Goal: Information Seeking & Learning: Learn about a topic

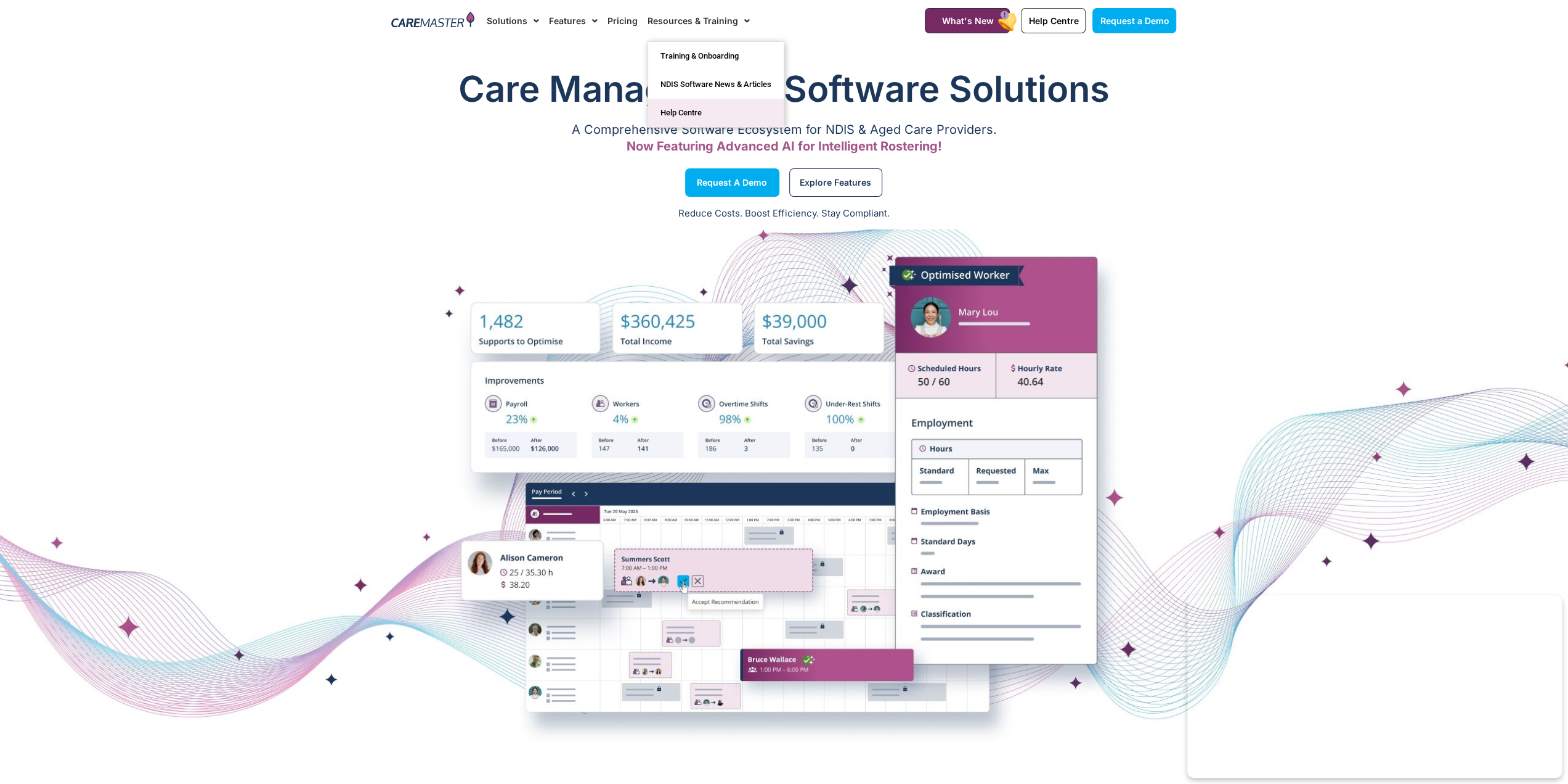
click at [685, 116] on link "Help Centre" at bounding box center [715, 113] width 136 height 28
click at [684, 113] on link "Help Centre" at bounding box center [715, 113] width 136 height 28
click at [678, 15] on link "Resources & Training" at bounding box center [699, 20] width 102 height 41
click at [685, 114] on link "Help Centre" at bounding box center [715, 113] width 136 height 28
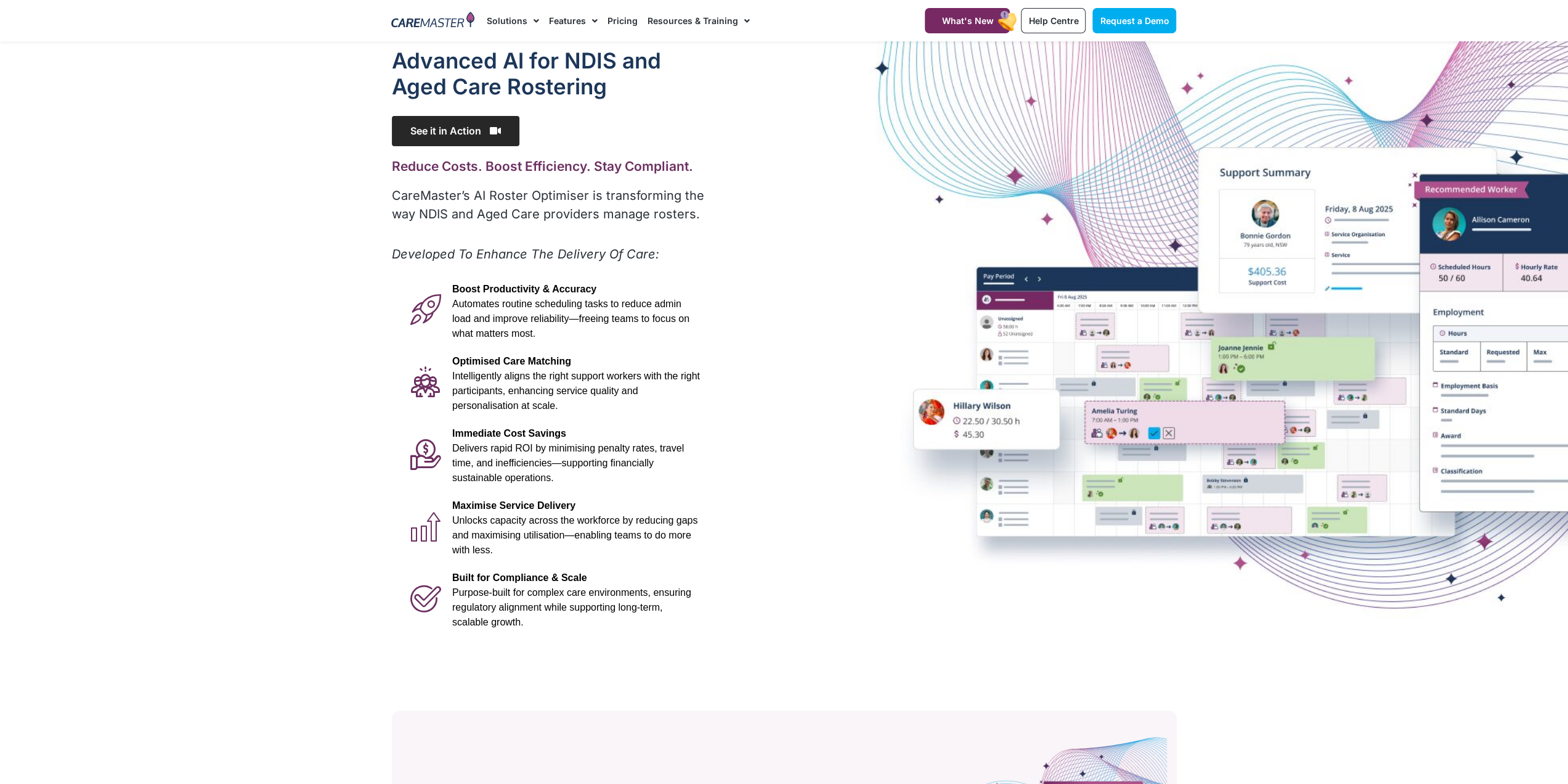
click at [477, 130] on span "See it in Action" at bounding box center [455, 131] width 127 height 30
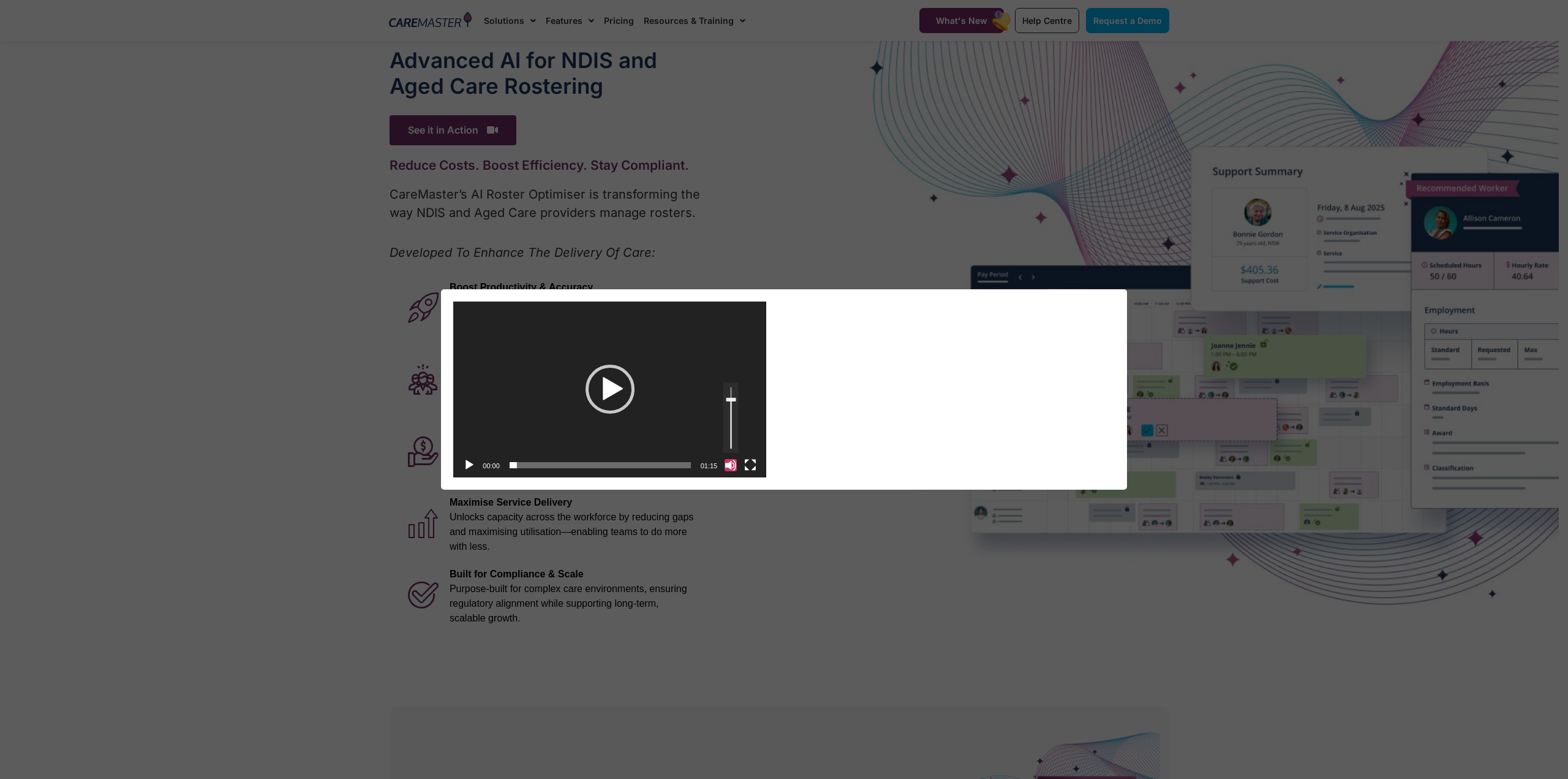
click at [725, 465] on button "Mute" at bounding box center [731, 465] width 12 height 12
click at [755, 465] on button "Fullscreen" at bounding box center [750, 465] width 12 height 12
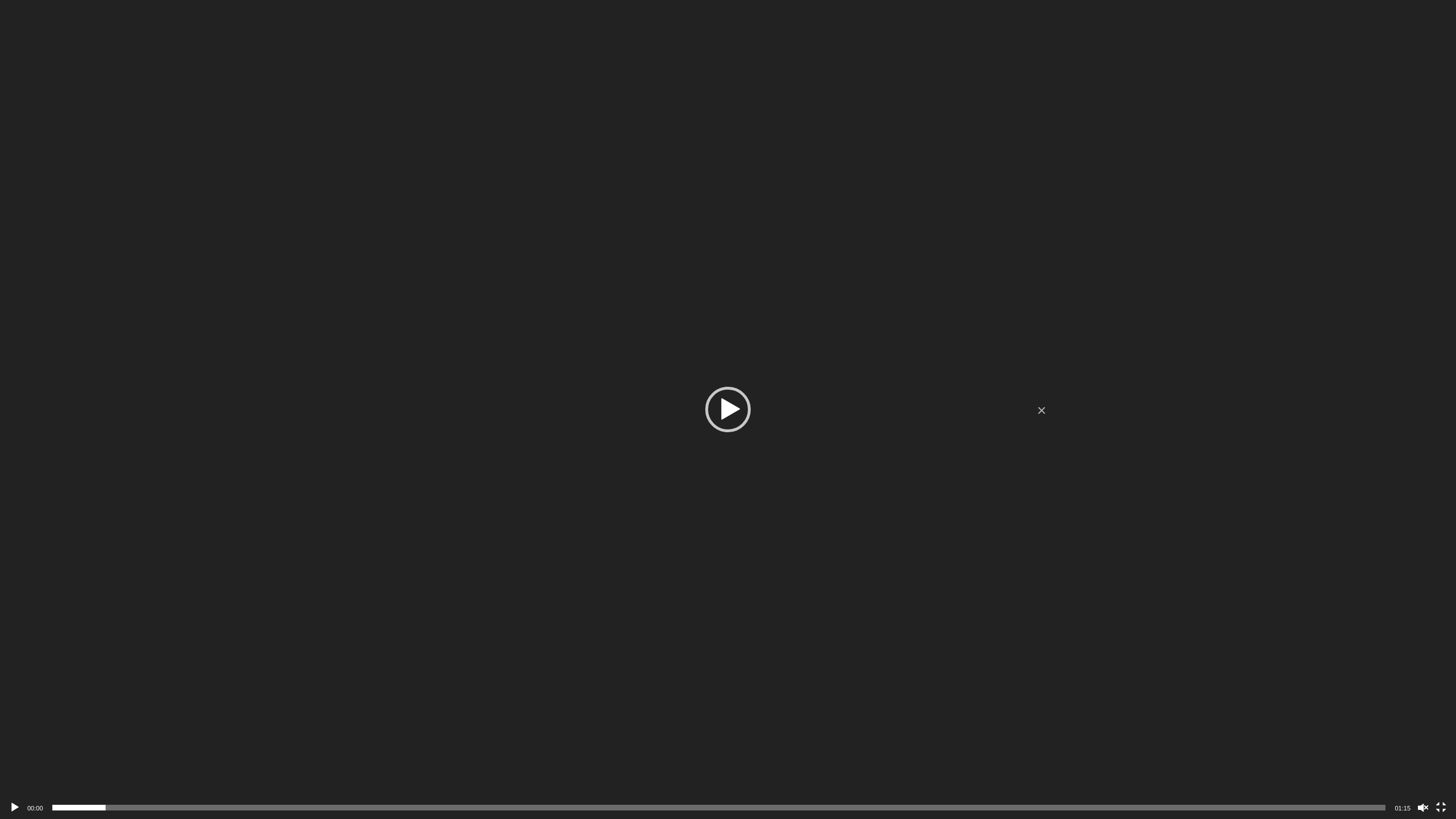
click at [13, 722] on div "Video Player" at bounding box center [14, 807] width 18 height 23
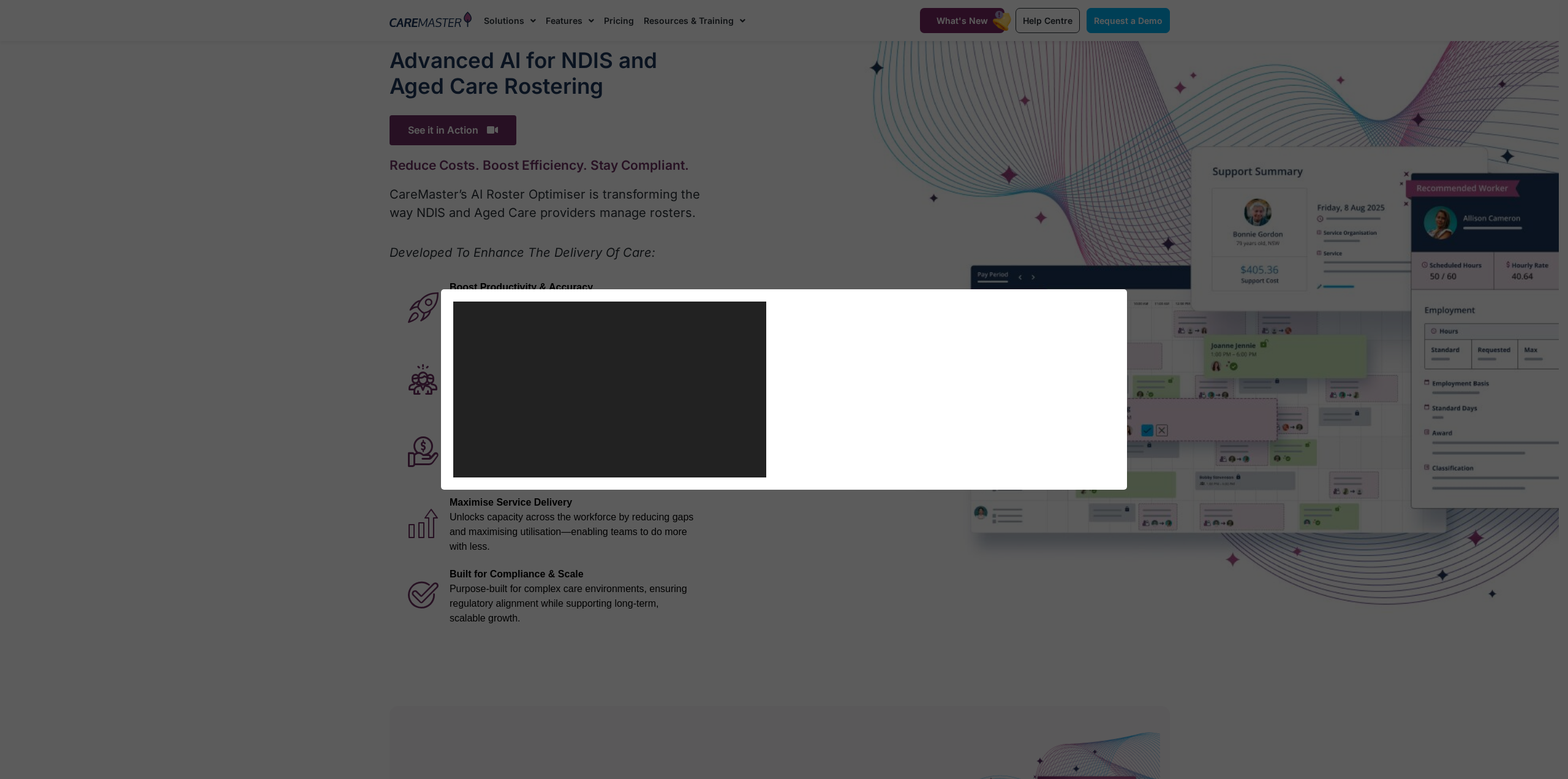
click at [1083, 187] on div "Video Player https://caremaster.com.au/wp-content/uploads/2025/05/RO_screenshot…" at bounding box center [784, 390] width 1568 height 779
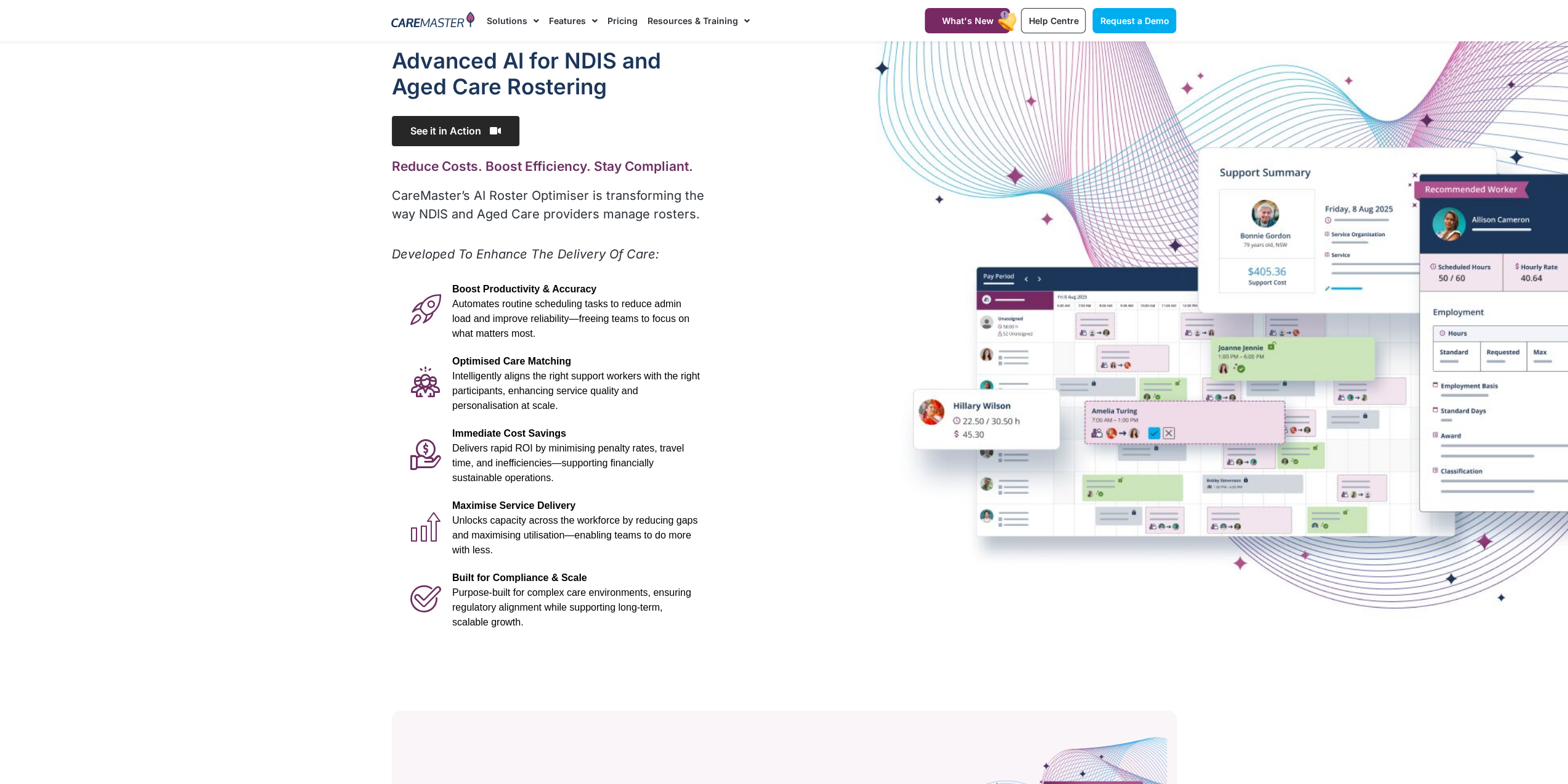
click at [454, 131] on span "See it in Action" at bounding box center [455, 131] width 127 height 30
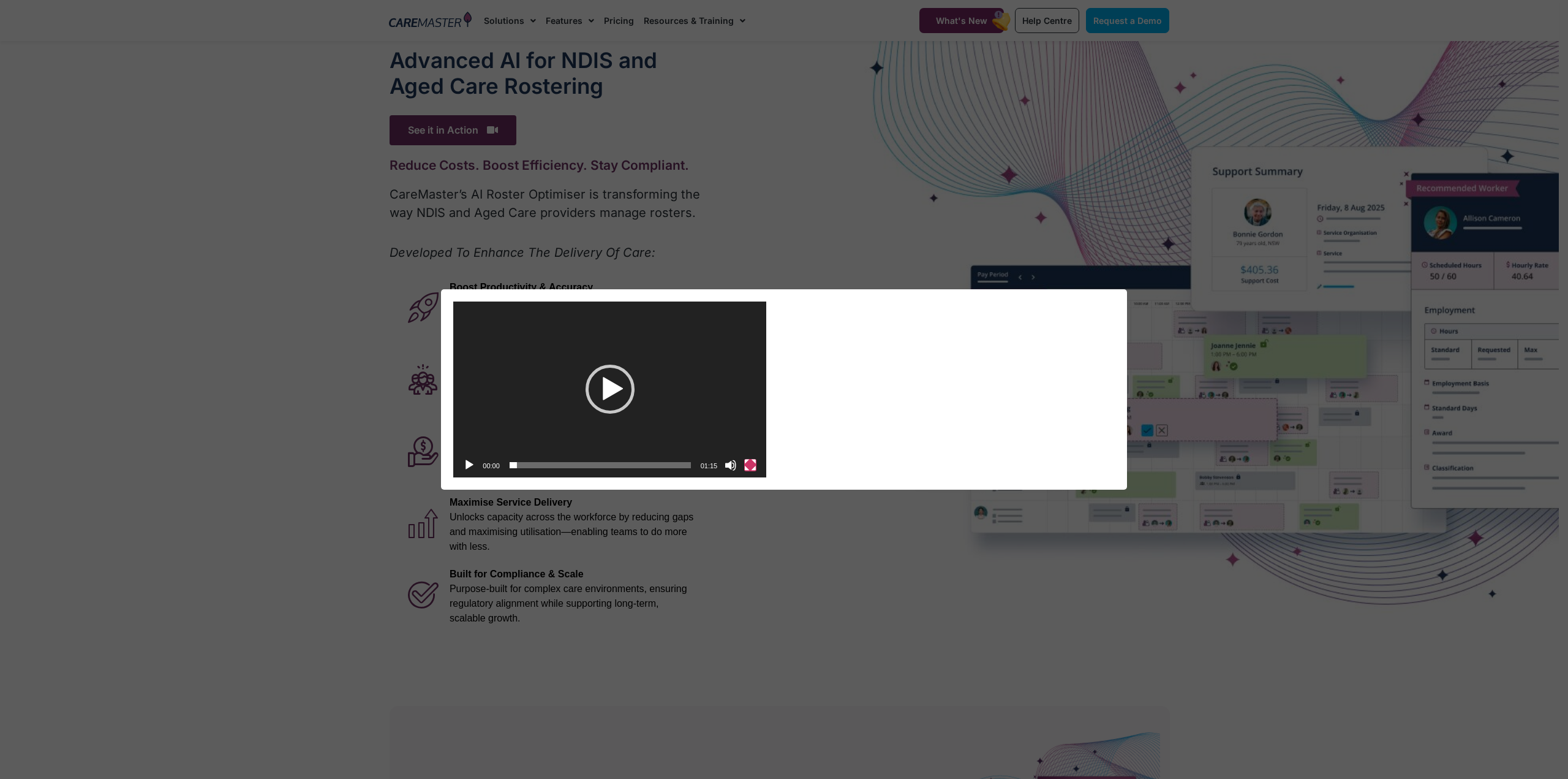
click at [753, 470] on button "Fullscreen" at bounding box center [750, 465] width 12 height 12
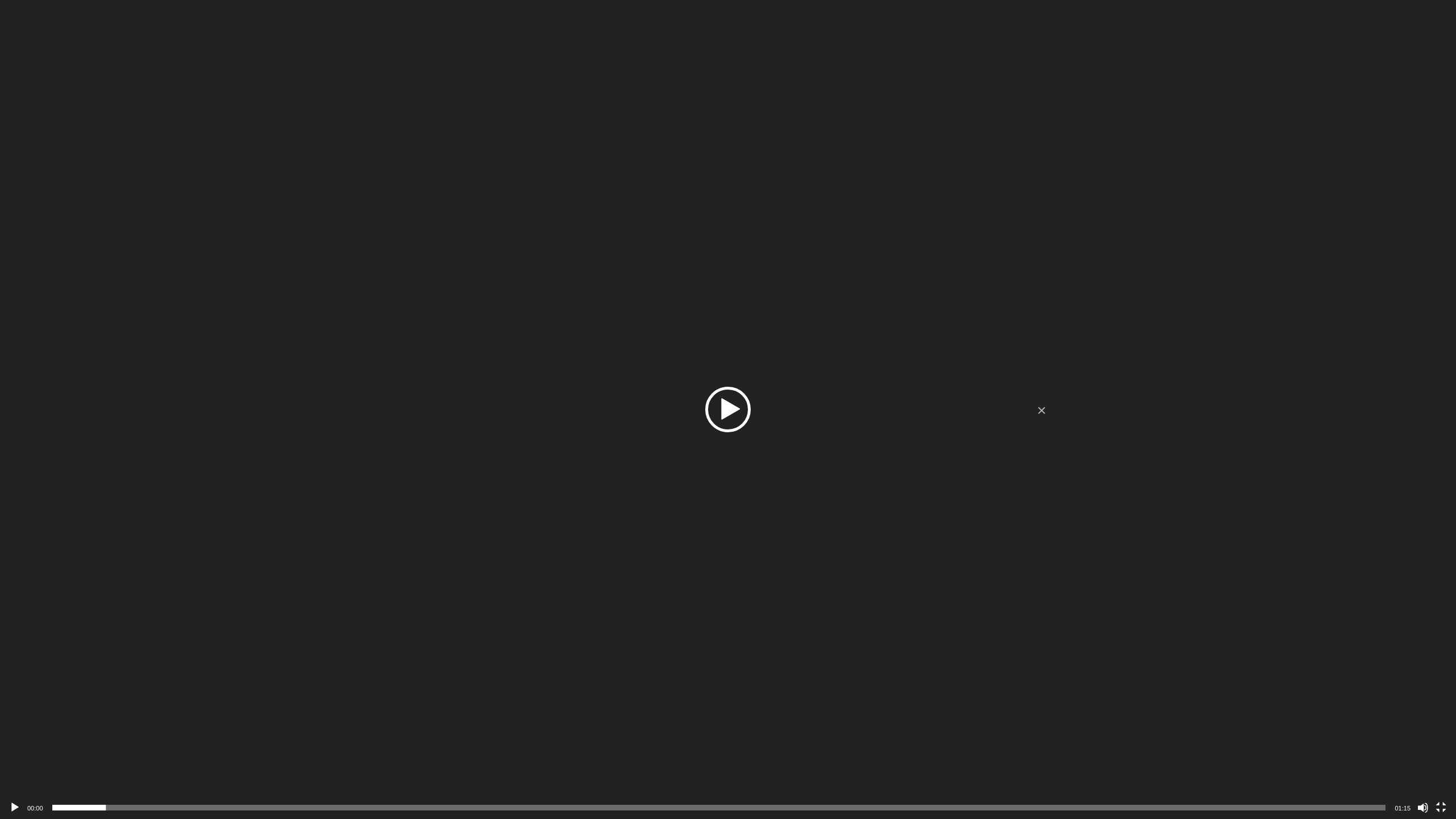
click at [715, 402] on div "Play" at bounding box center [728, 410] width 46 height 46
click at [1421, 722] on div "Volume Slider" at bounding box center [1423, 743] width 9 height 3
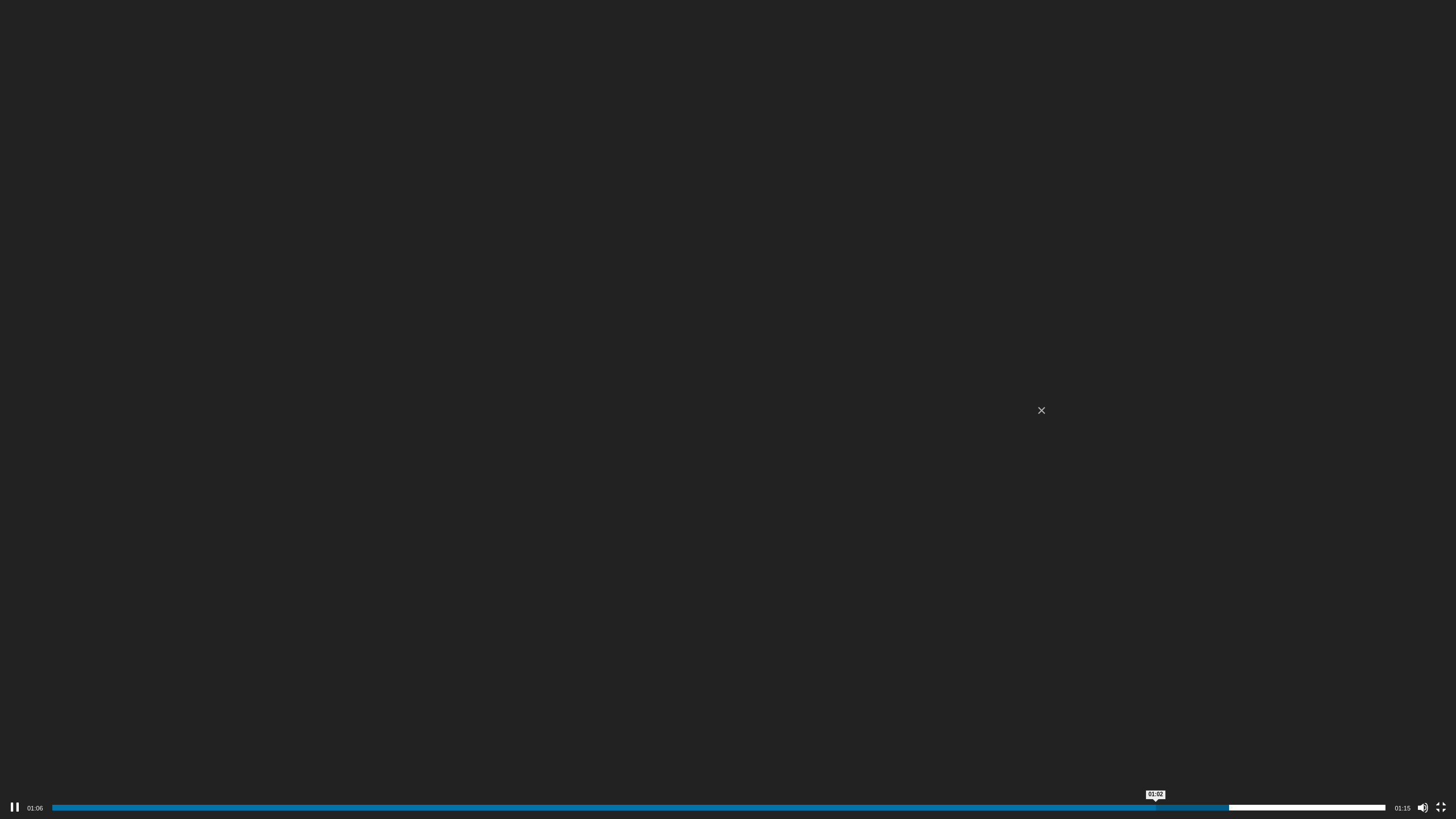
click at [1156, 722] on span "01:02" at bounding box center [719, 806] width 1334 height 6
click at [1140, 722] on span "01:01" at bounding box center [719, 806] width 1334 height 6
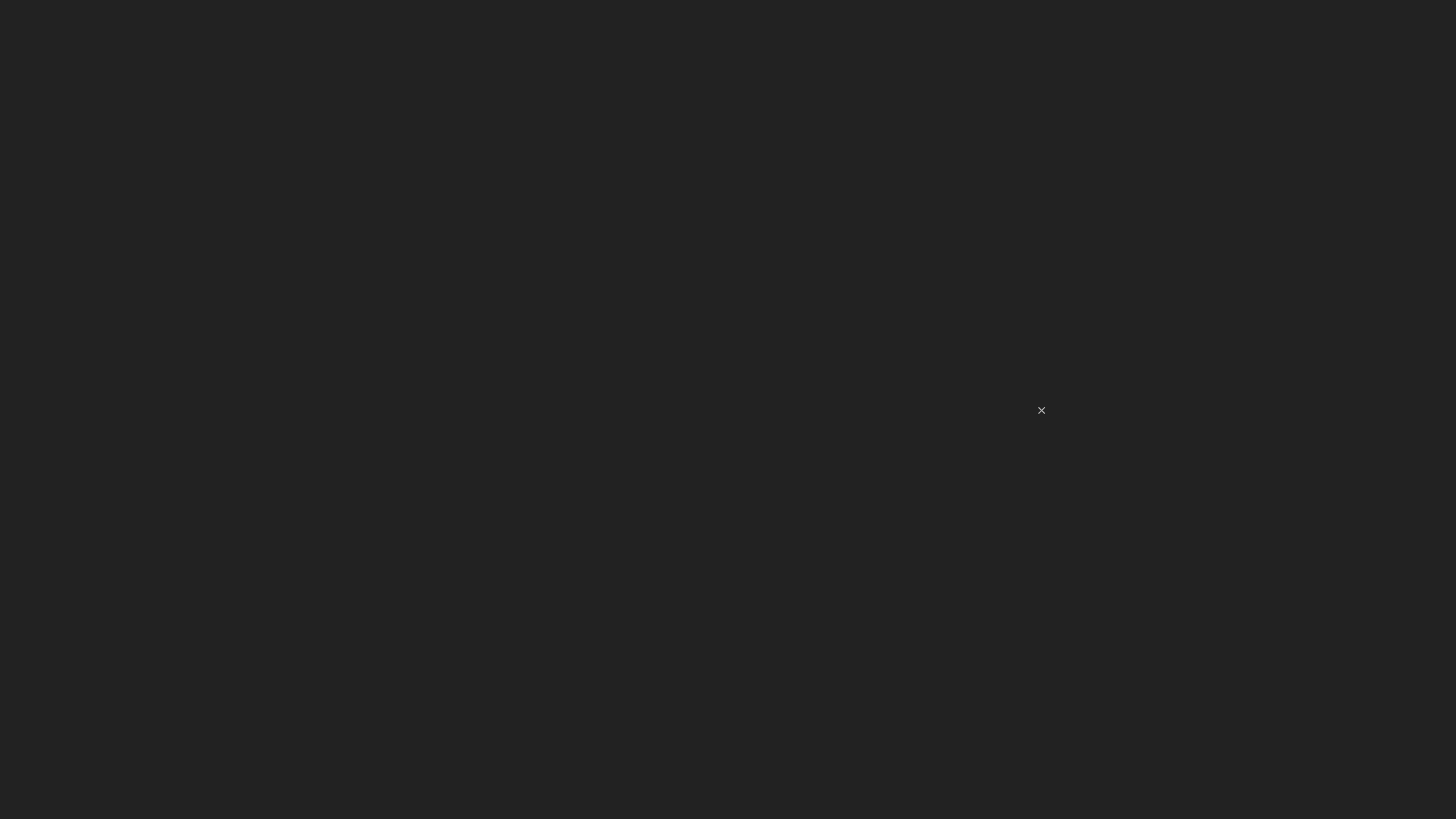
click at [1105, 722] on span "00:59" at bounding box center [719, 806] width 1334 height 6
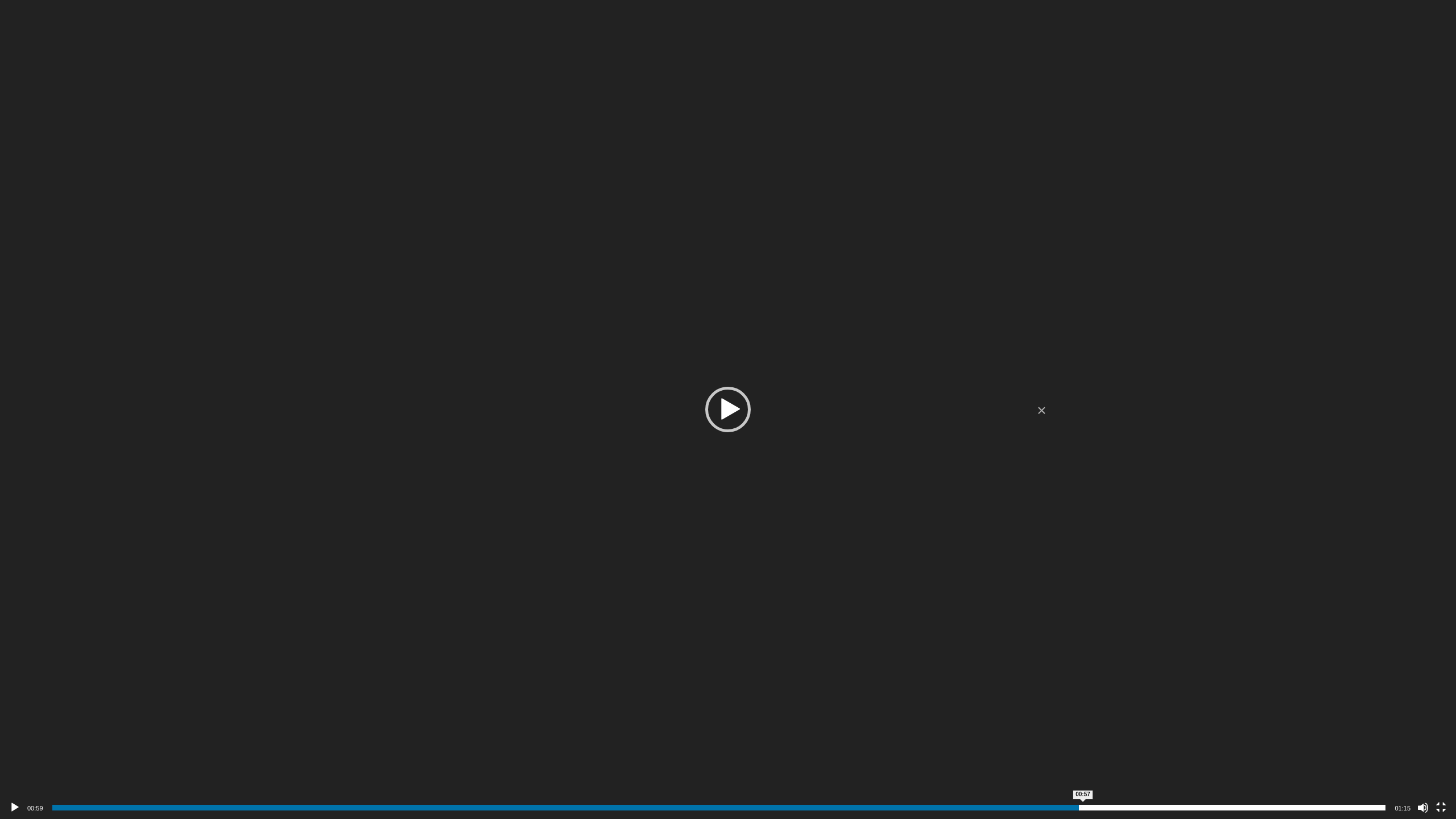
click at [1083, 722] on span "00:57" at bounding box center [719, 806] width 1334 height 6
click at [1034, 722] on div "00:56" at bounding box center [719, 807] width 1334 height 23
click at [1020, 722] on span "00:54" at bounding box center [719, 806] width 1334 height 6
click at [984, 722] on span "00:52" at bounding box center [719, 806] width 1334 height 6
click at [967, 722] on span "00:51" at bounding box center [719, 806] width 1334 height 6
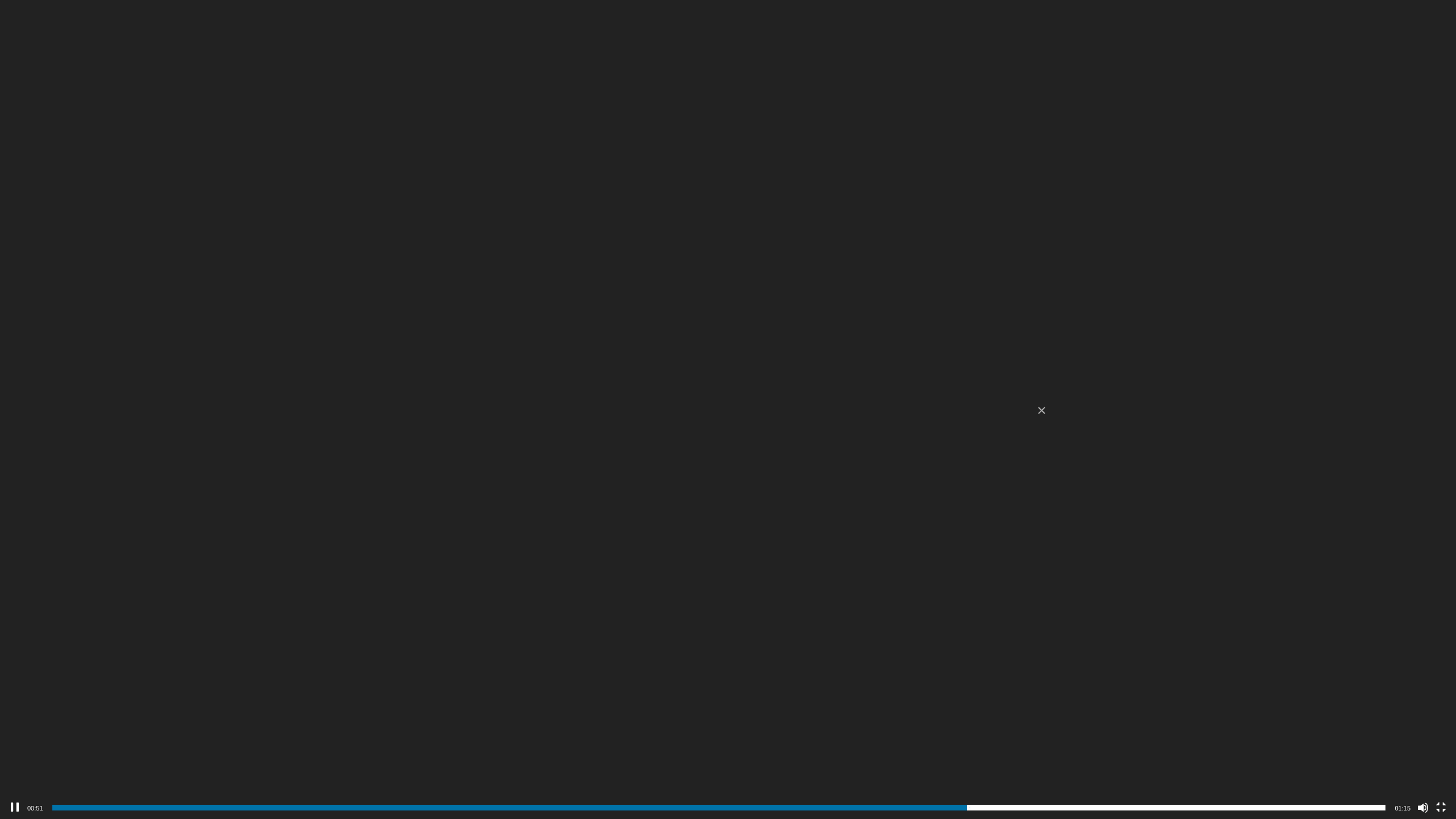
click at [951, 722] on div "00:51" at bounding box center [719, 807] width 1334 height 23
click at [927, 722] on span "00:49" at bounding box center [719, 806] width 1334 height 6
click at [903, 722] on span "00:47" at bounding box center [719, 806] width 1334 height 6
click at [869, 722] on span "Time Slider" at bounding box center [868, 801] width 6 height 6
click at [856, 722] on div "00:44" at bounding box center [719, 807] width 1334 height 23
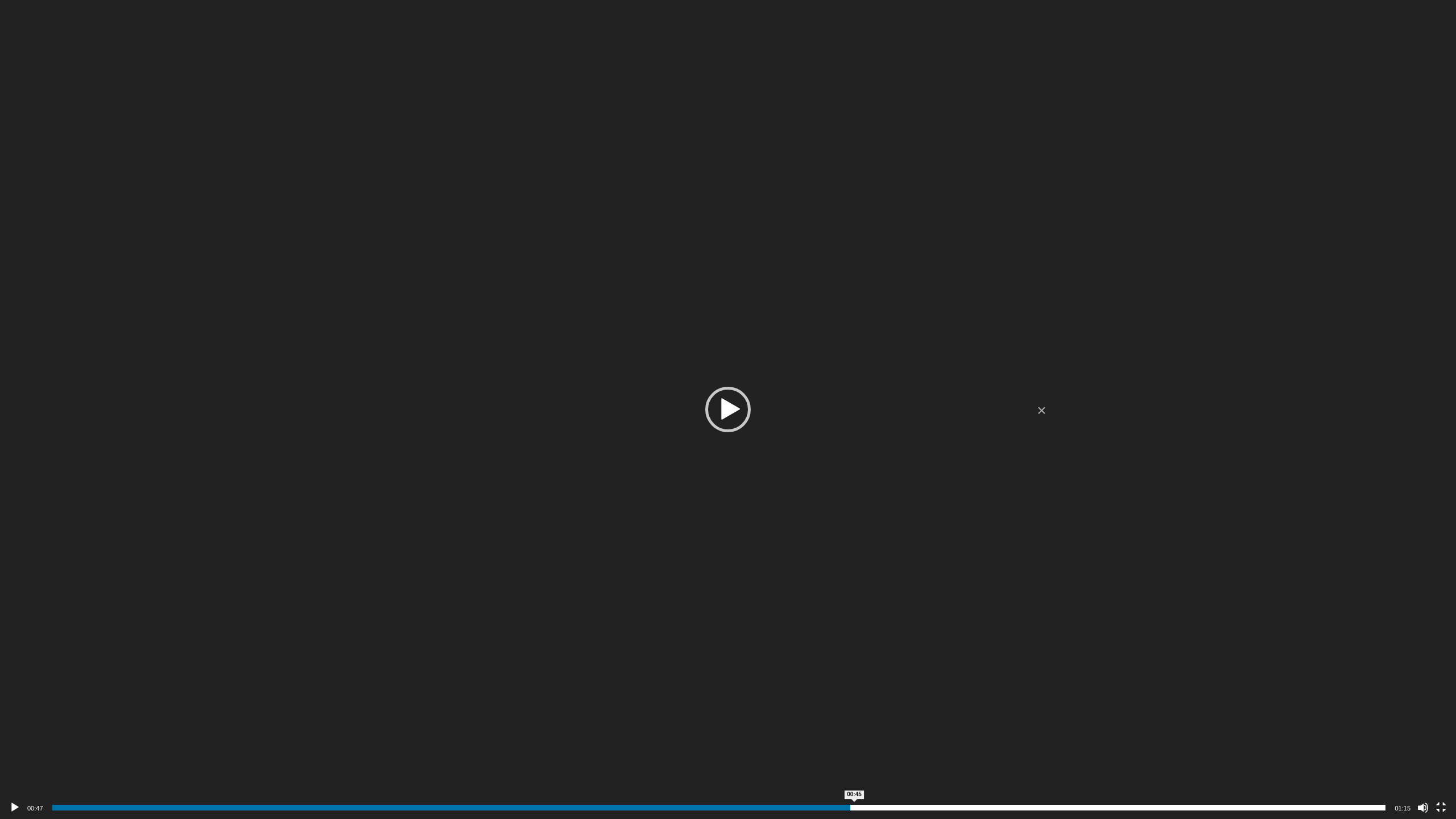
click at [854, 722] on span "00:45" at bounding box center [719, 806] width 1334 height 6
click at [728, 410] on div "Play" at bounding box center [728, 410] width 46 height 46
click at [981, 722] on span "00:52" at bounding box center [719, 806] width 1334 height 6
click at [958, 722] on span "00:50" at bounding box center [719, 806] width 1334 height 6
click at [933, 722] on span "00:49" at bounding box center [719, 806] width 1334 height 6
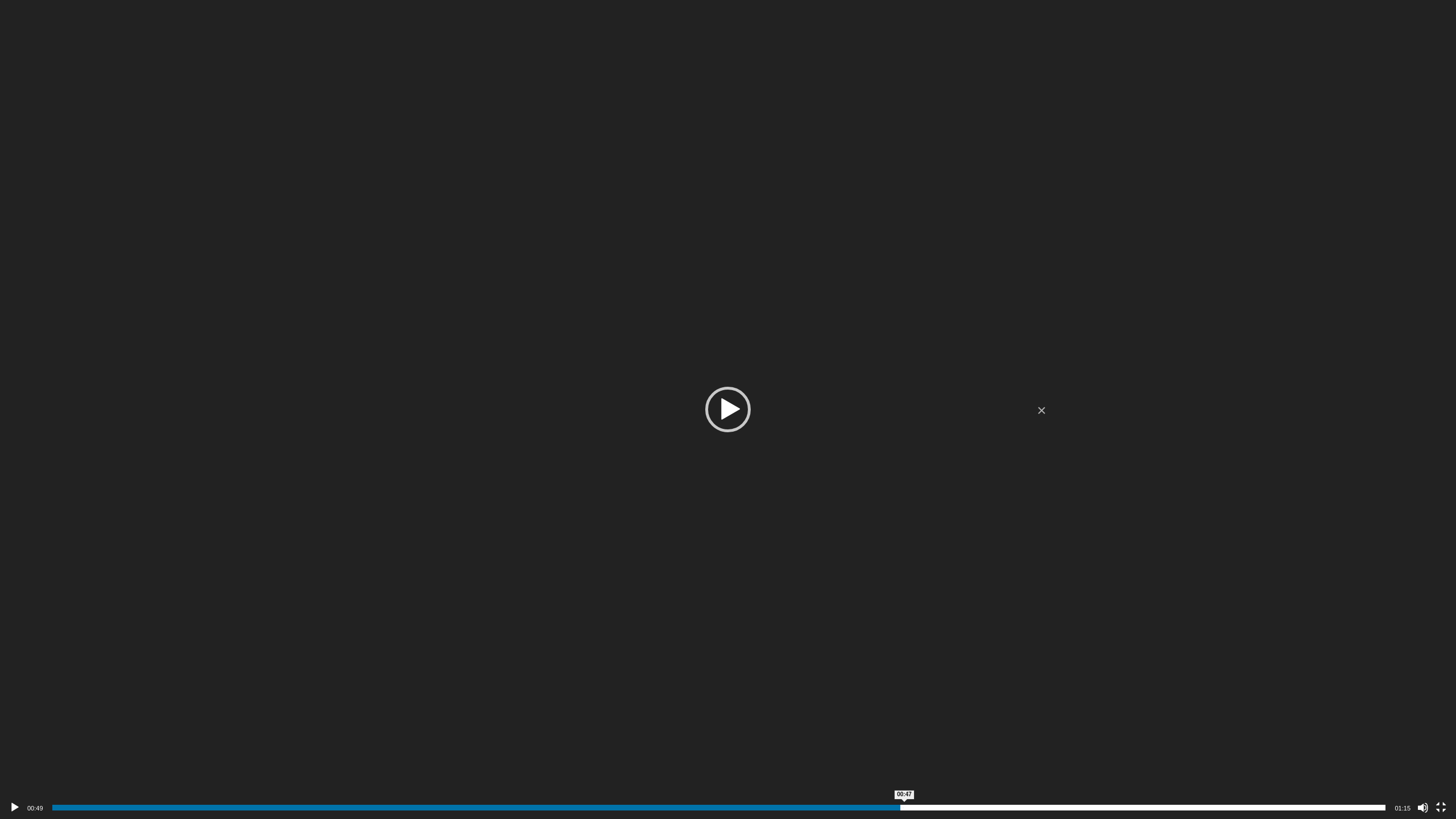
click at [904, 722] on span "00:47" at bounding box center [719, 806] width 1334 height 6
click at [913, 722] on span "00:48" at bounding box center [719, 806] width 1334 height 6
click at [930, 722] on span "Time Slider" at bounding box center [930, 801] width 6 height 6
click at [944, 722] on span "Time Slider" at bounding box center [944, 801] width 6 height 6
click at [964, 722] on span "00:51" at bounding box center [719, 806] width 1334 height 6
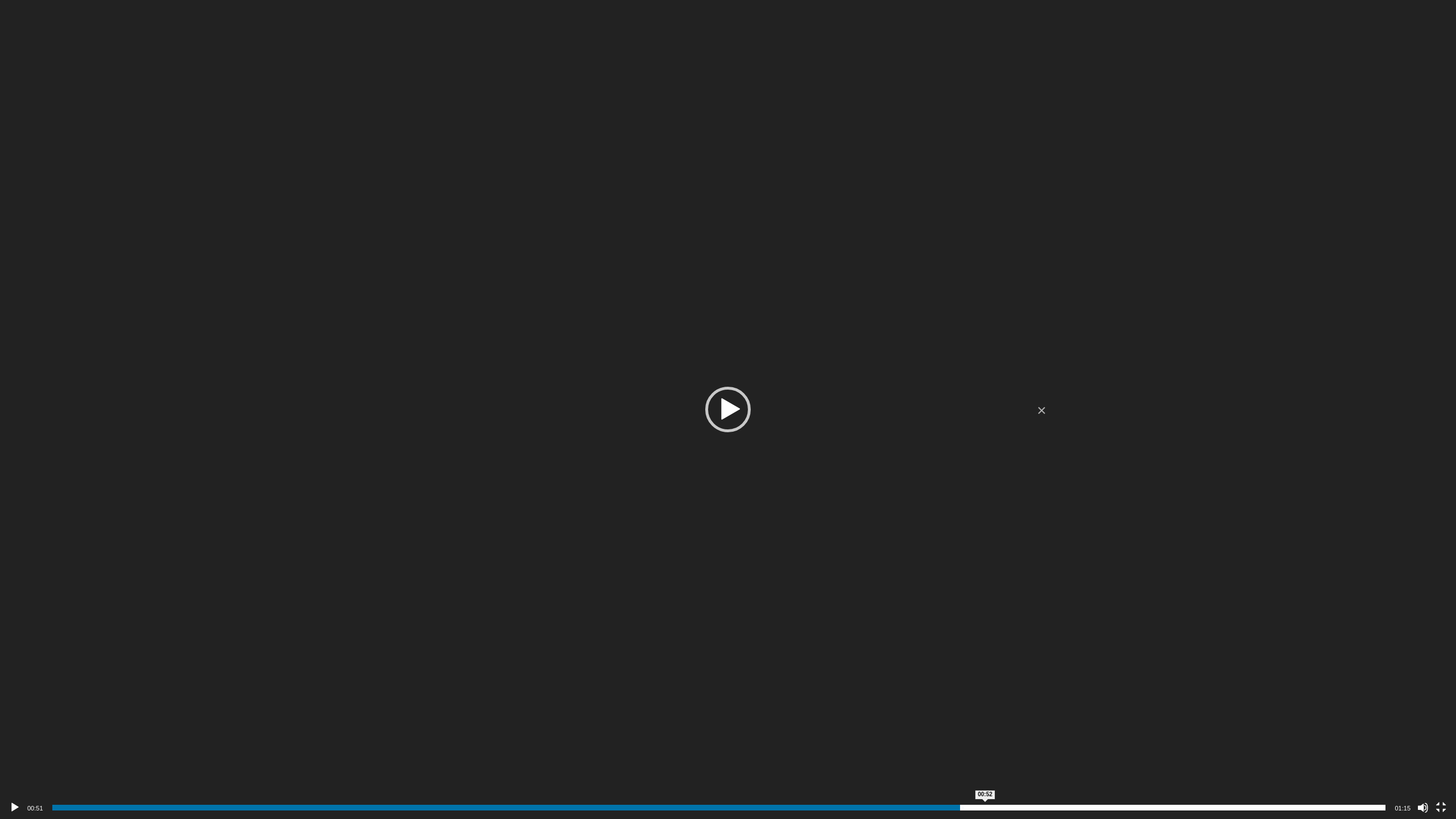
click at [985, 722] on span "00:52" at bounding box center [719, 806] width 1334 height 6
click at [1005, 722] on span "00:53" at bounding box center [719, 806] width 1334 height 6
click at [730, 407] on div "Play" at bounding box center [728, 410] width 46 height 46
click at [1240, 703] on div "Video Player" at bounding box center [728, 410] width 1456 height 819
click at [1442, 722] on button "Fullscreen" at bounding box center [1441, 807] width 11 height 11
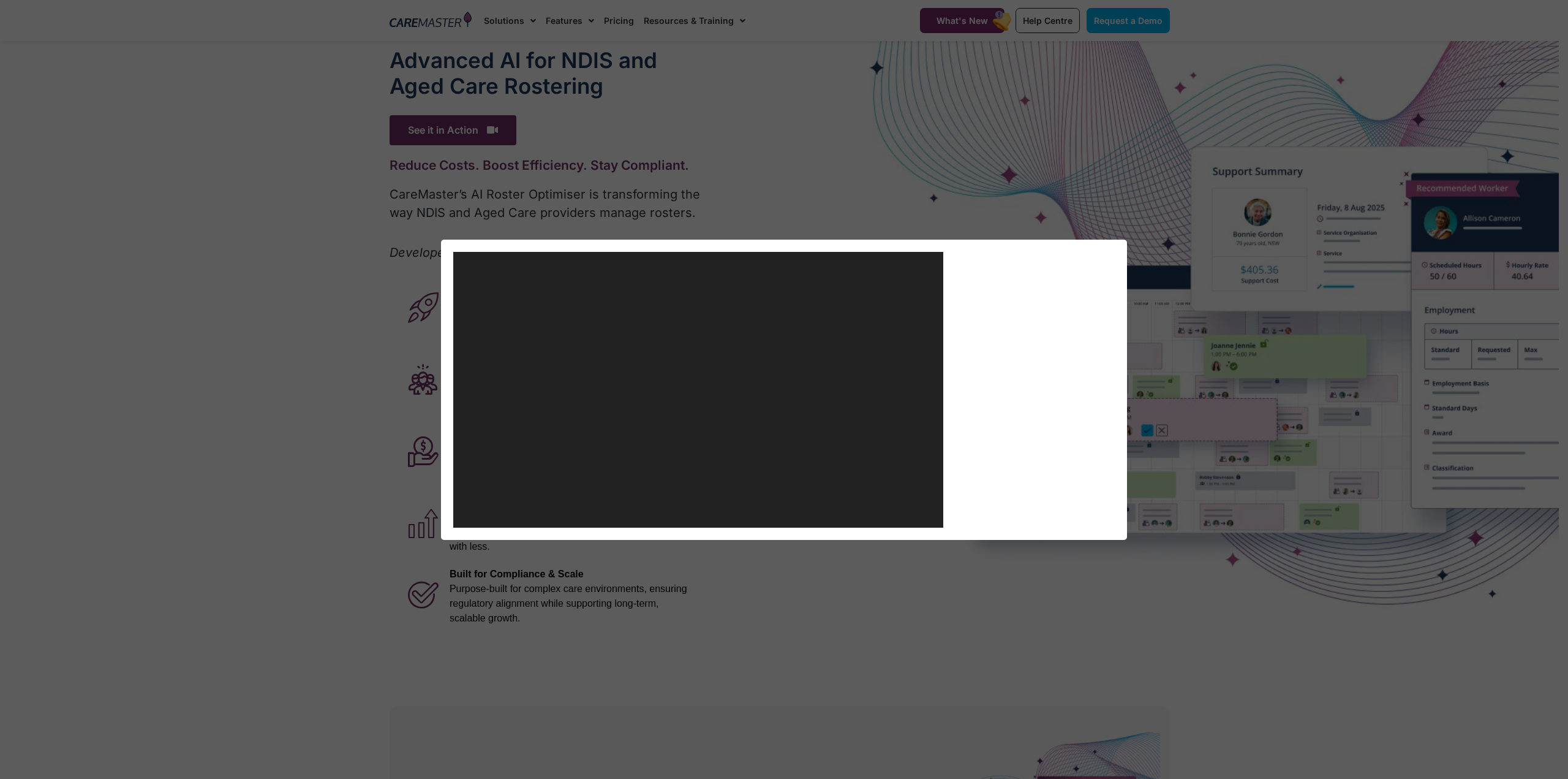
click at [1216, 585] on div "Video Player https://caremaster.com.au/wp-content/uploads/2025/05/RO_screenshot…" at bounding box center [784, 390] width 1568 height 779
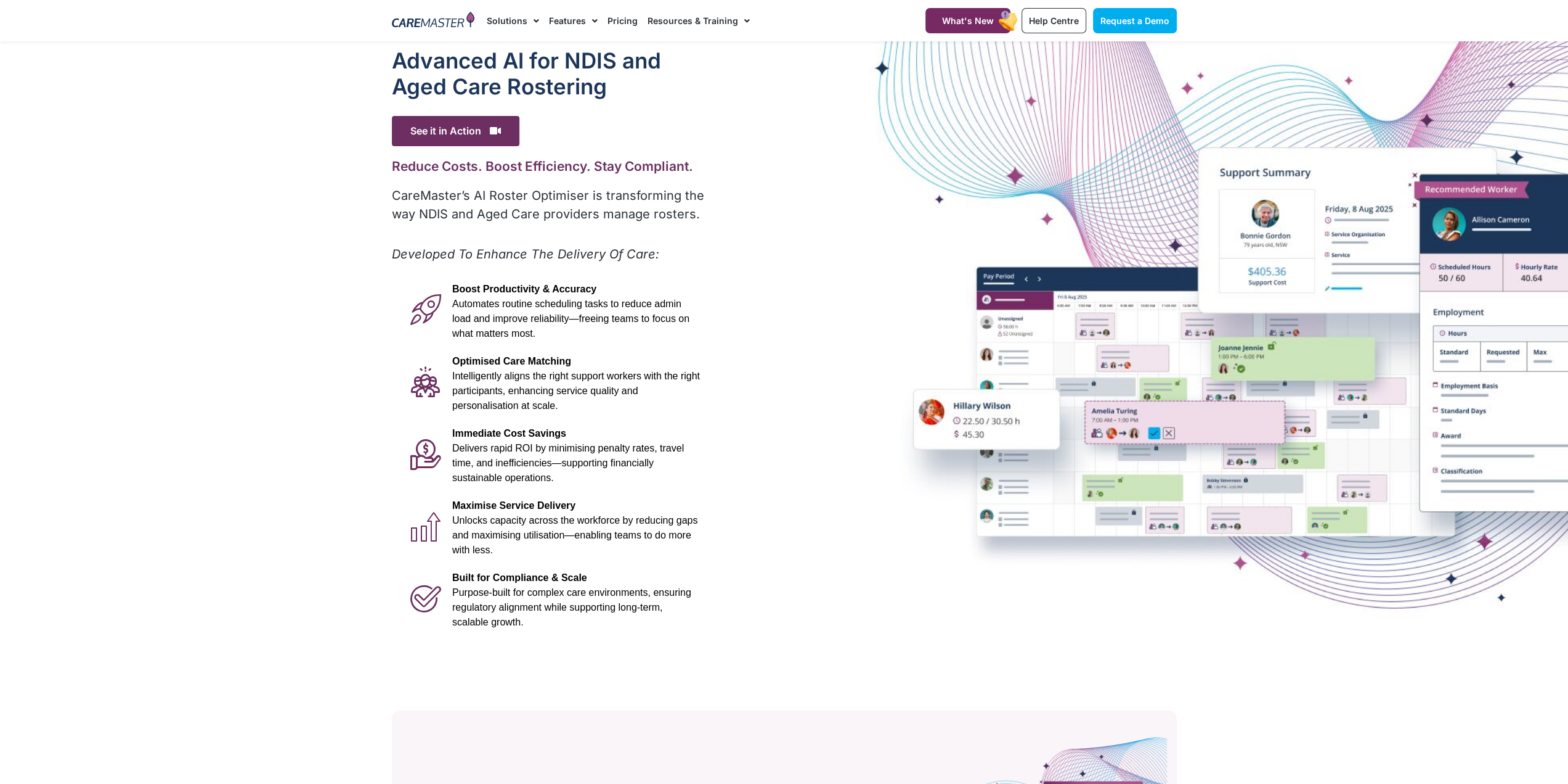
click at [1122, 380] on div "Advanced Al for NDIS and Aged Care Rostering See it in Action Video Player http…" at bounding box center [784, 342] width 797 height 601
click at [1518, 318] on div at bounding box center [784, 342] width 1568 height 601
click at [1277, 343] on div at bounding box center [784, 342] width 1568 height 601
click at [1560, 296] on div at bounding box center [784, 342] width 1568 height 601
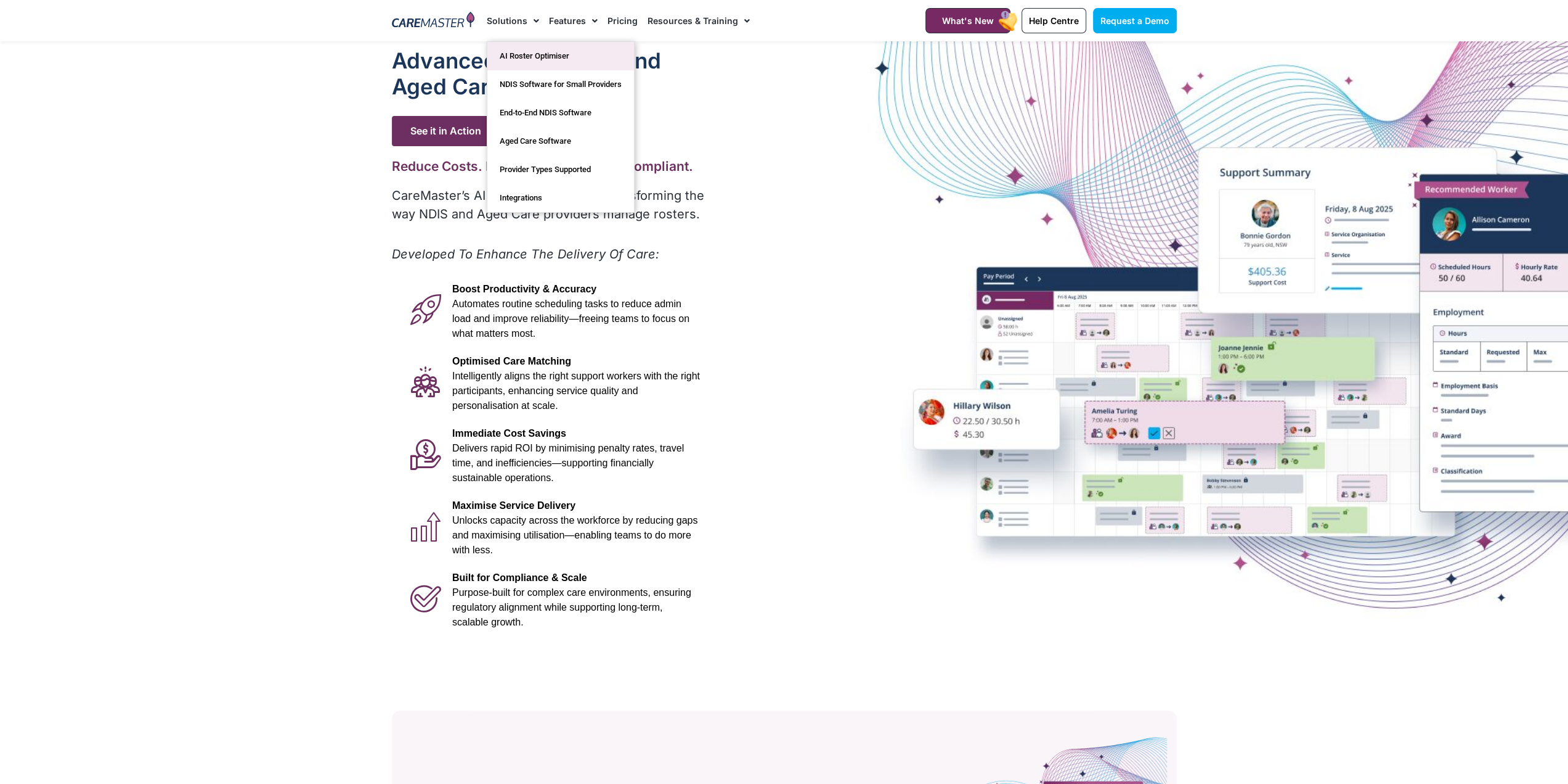
click at [528, 61] on link "AI Roster Optimiser" at bounding box center [561, 56] width 147 height 28
click at [514, 85] on link "NDIS Software for Small Providers" at bounding box center [561, 84] width 147 height 28
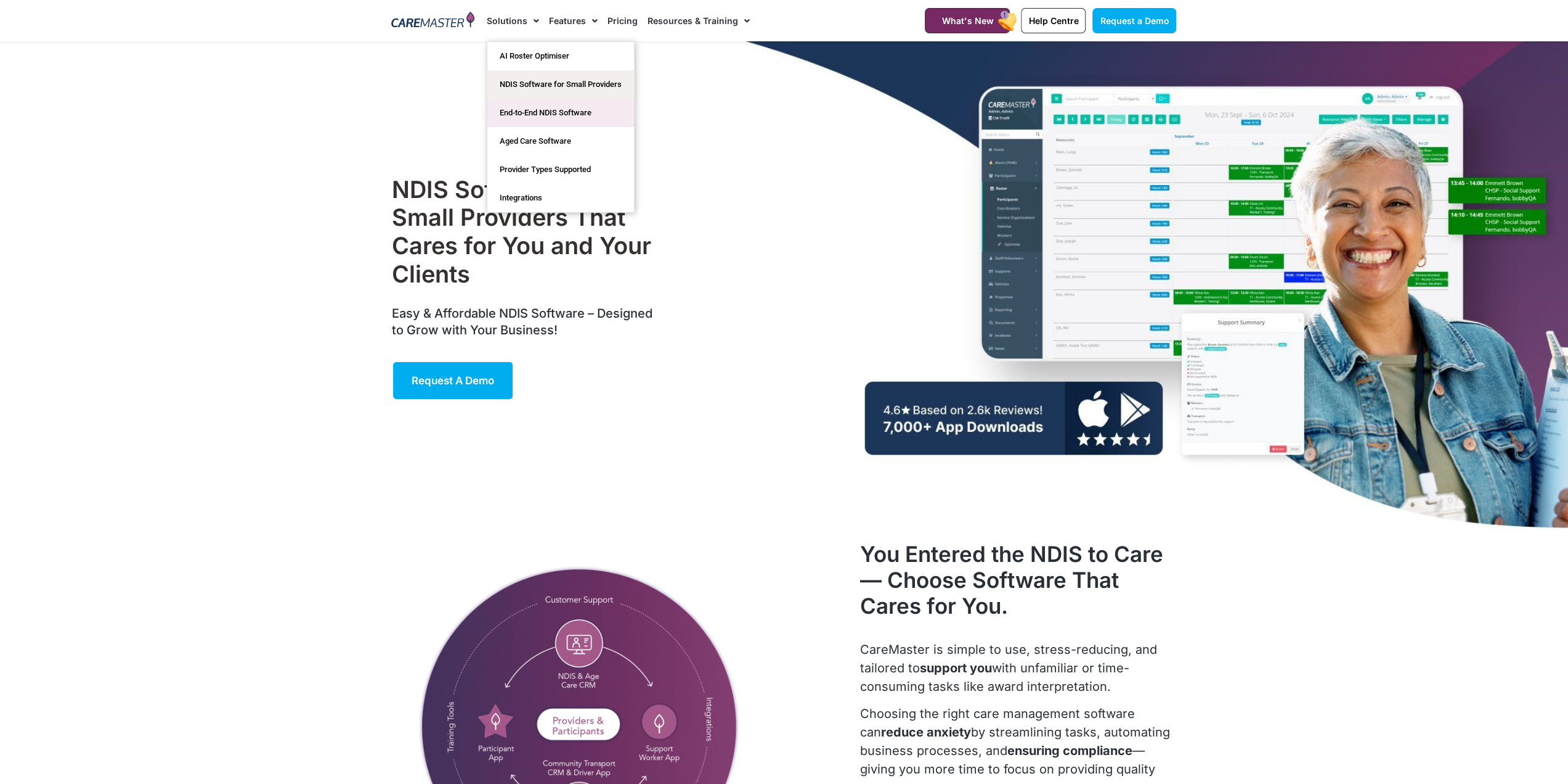
click at [531, 112] on link "End-to-End NDIS Software" at bounding box center [561, 113] width 147 height 28
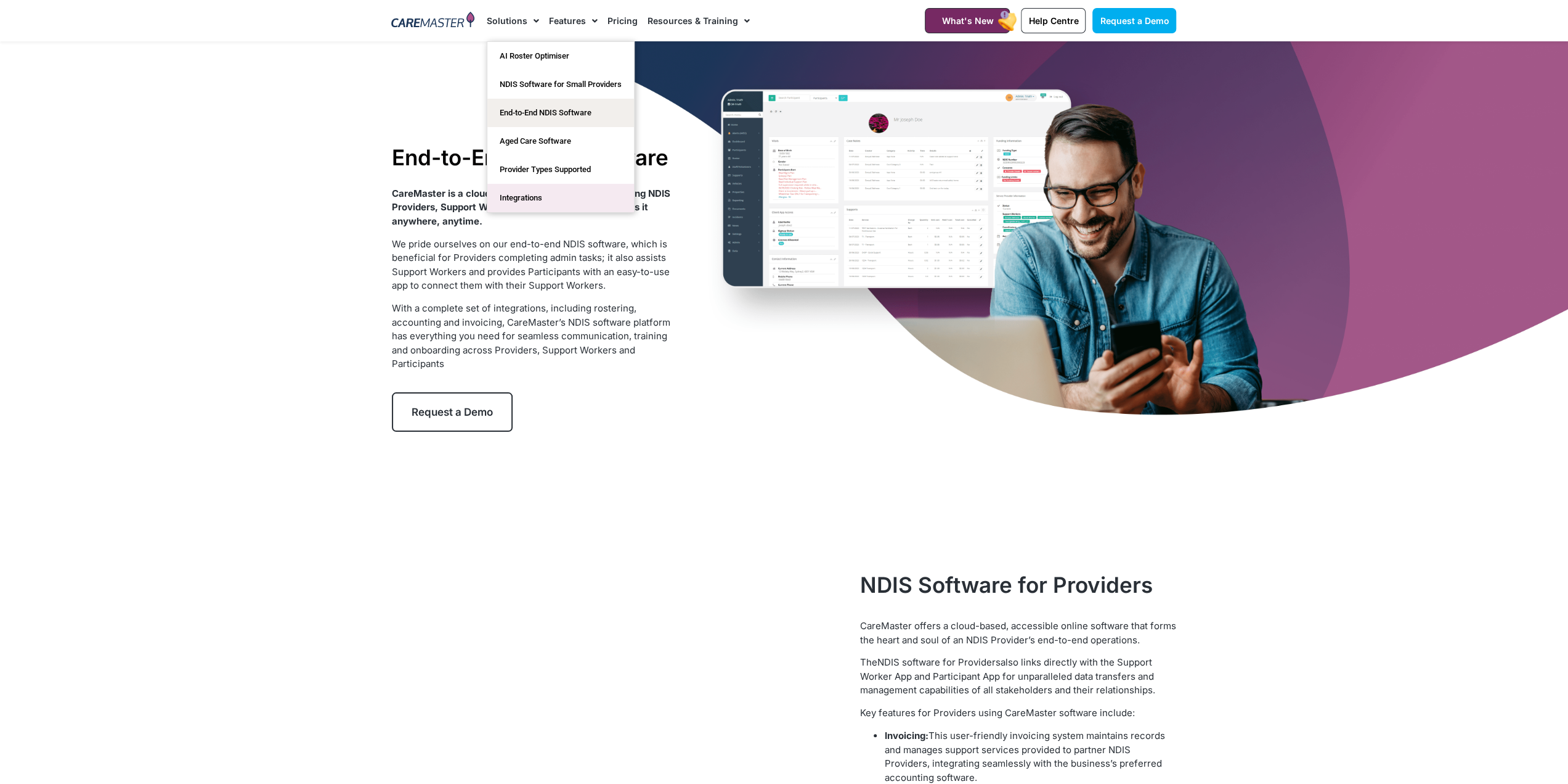
click at [533, 194] on link "Integrations" at bounding box center [561, 197] width 147 height 28
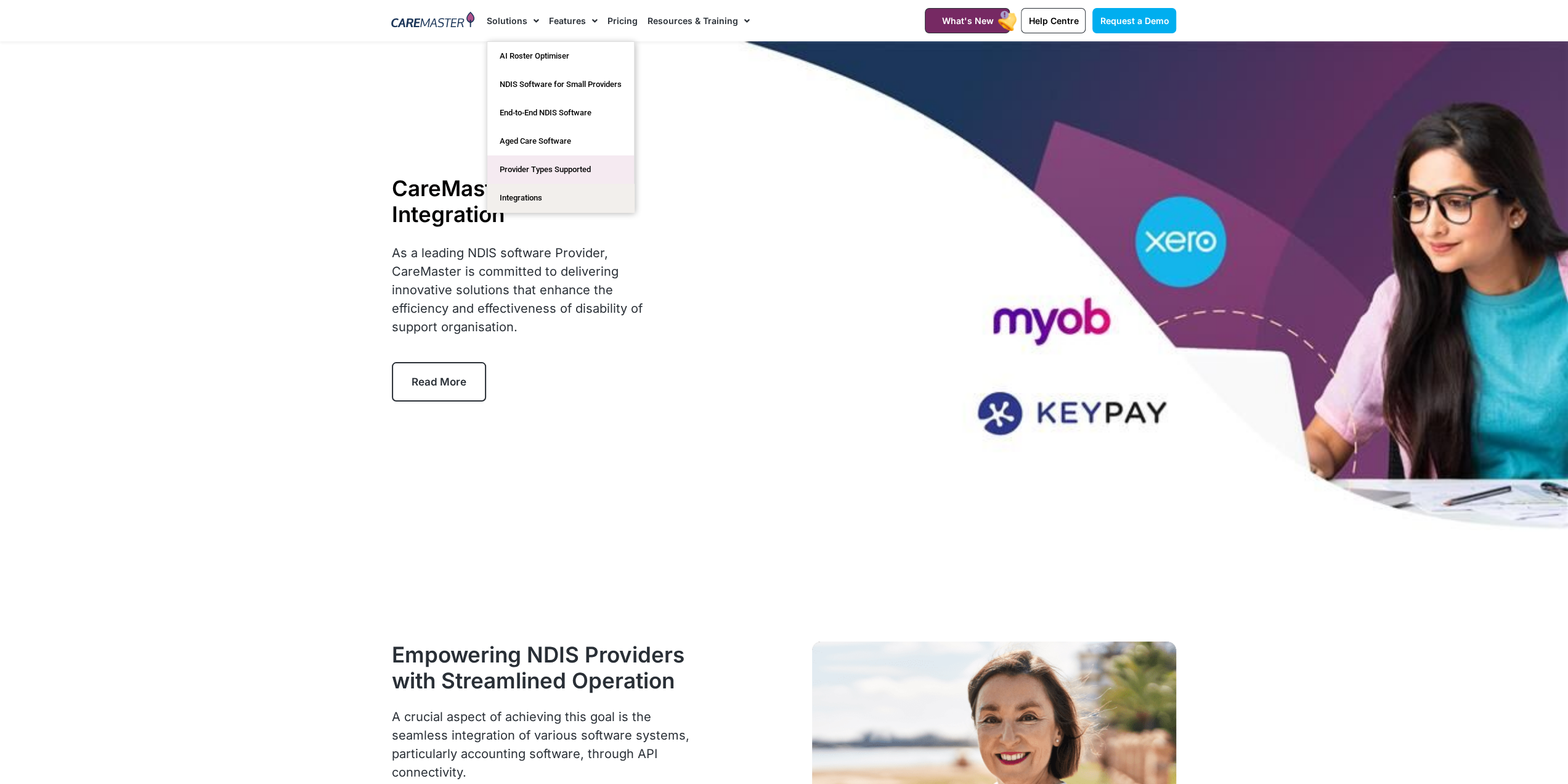
click at [546, 169] on link "Provider Types Supported" at bounding box center [561, 169] width 147 height 28
